Goal: Transaction & Acquisition: Purchase product/service

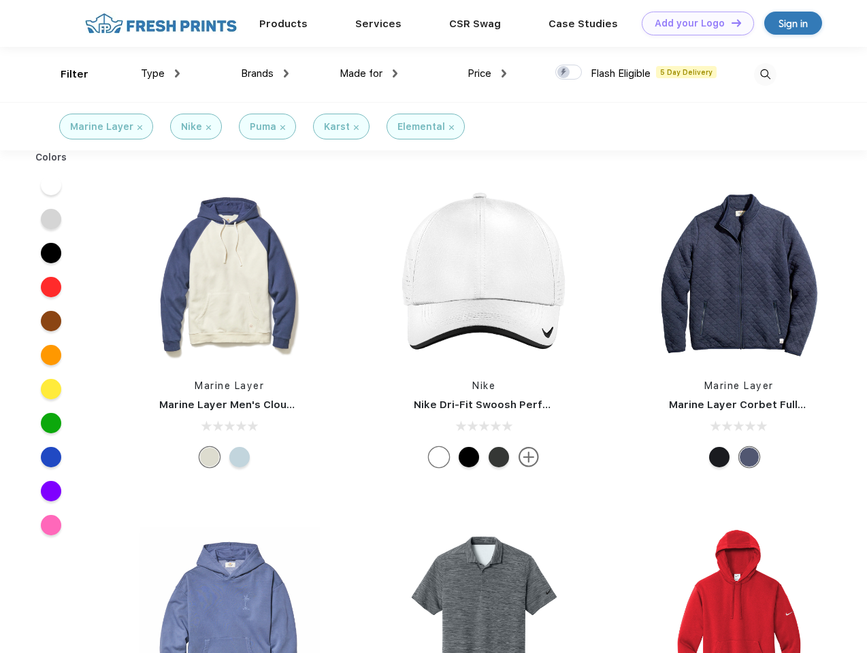
click at [693, 23] on link "Add your Logo Design Tool" at bounding box center [698, 24] width 112 height 24
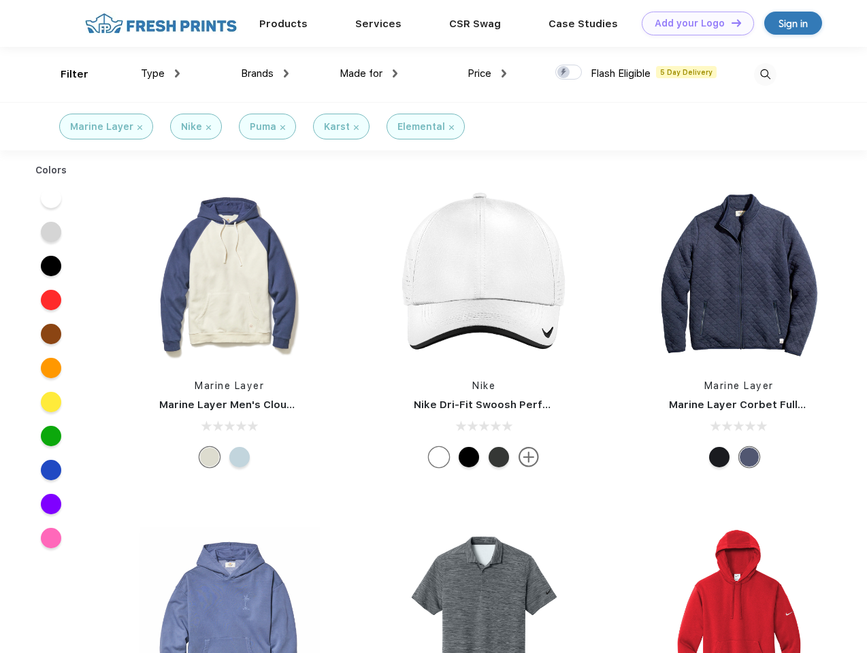
click at [0, 0] on div "Design Tool" at bounding box center [0, 0] width 0 height 0
click at [730, 22] on link "Add your Logo Design Tool" at bounding box center [698, 24] width 112 height 24
click at [65, 74] on div "Filter" at bounding box center [75, 75] width 28 height 16
click at [161, 74] on span "Type" at bounding box center [153, 73] width 24 height 12
click at [265, 74] on span "Brands" at bounding box center [257, 73] width 33 height 12
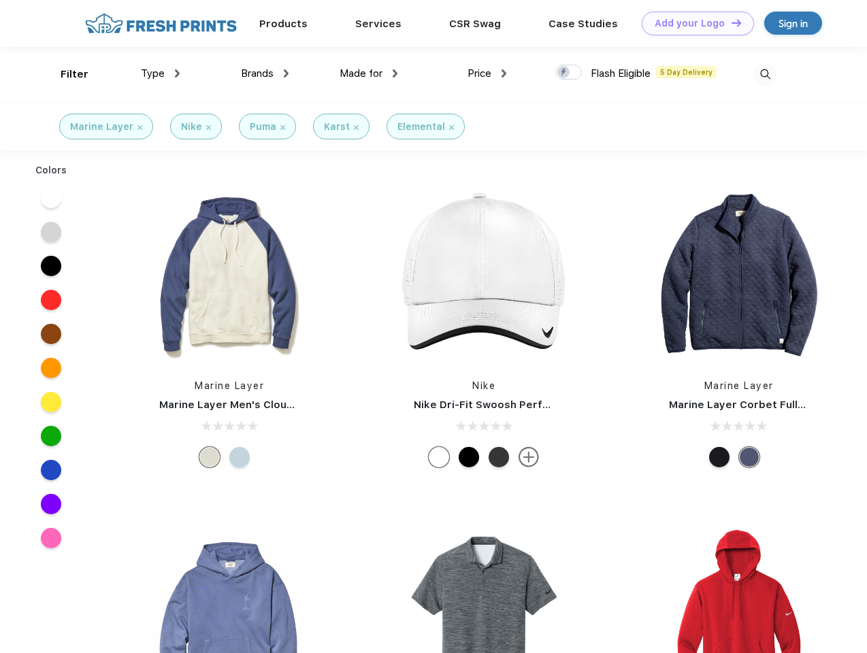
click at [369, 74] on span "Made for" at bounding box center [361, 73] width 43 height 12
click at [487, 74] on span "Price" at bounding box center [480, 73] width 24 height 12
click at [569, 73] on div at bounding box center [568, 72] width 27 height 15
click at [564, 73] on input "checkbox" at bounding box center [559, 68] width 9 height 9
click at [765, 74] on img at bounding box center [765, 74] width 22 height 22
